Goal: Task Accomplishment & Management: Manage account settings

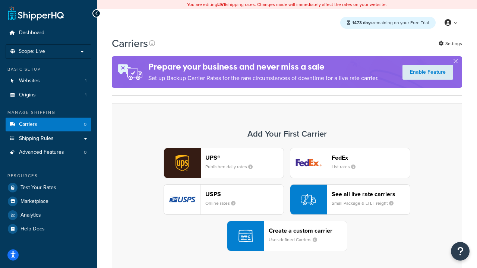
click at [287, 200] on div "UPS® Published daily rates FedEx List rates USPS Online rates See all live rate…" at bounding box center [287, 200] width 334 height 104
click at [371, 158] on header "FedEx" at bounding box center [370, 157] width 78 height 7
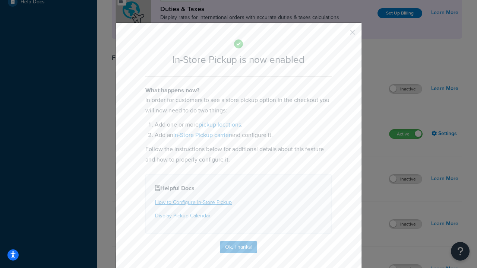
click at [341, 35] on button "button" at bounding box center [341, 35] width 2 height 2
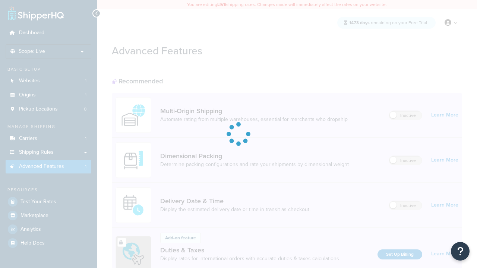
scroll to position [241, 0]
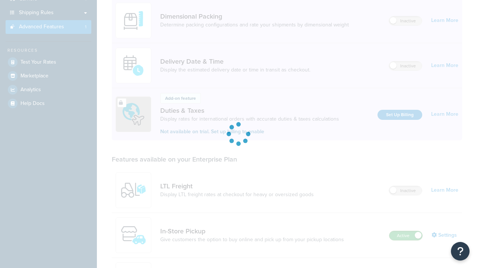
click at [406, 231] on label "Active" at bounding box center [405, 235] width 33 height 9
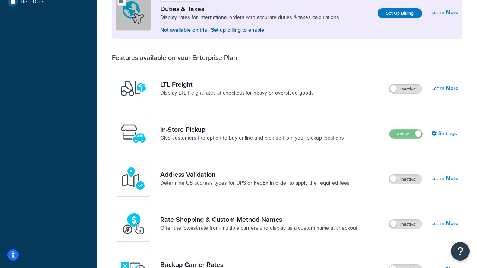
scroll to position [227, 0]
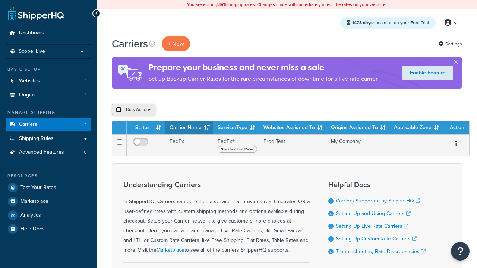
click at [118, 110] on input "checkbox" at bounding box center [119, 110] width 6 height 6
checkbox input "true"
click at [0, 0] on button "Delete" at bounding box center [0, 0] width 0 height 0
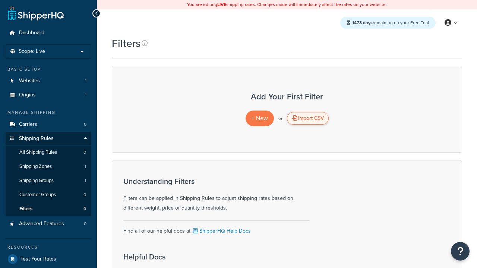
click at [307, 118] on div "Import CSV" at bounding box center [308, 118] width 42 height 13
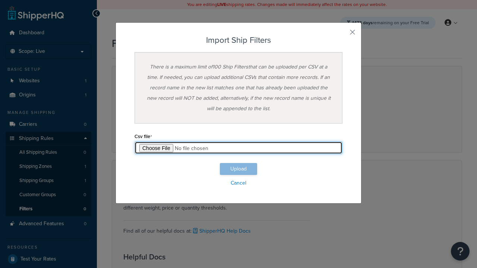
click at [238, 148] on input "file" at bounding box center [238, 148] width 208 height 13
type input "C:\fakepath\importShipFiltersSuccess.csv"
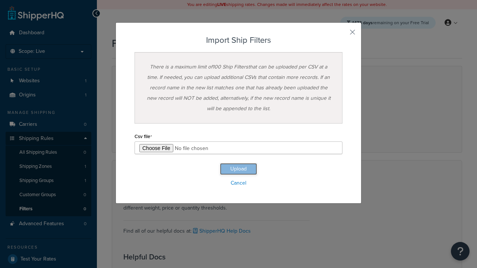
click at [238, 169] on button "Upload" at bounding box center [238, 169] width 37 height 12
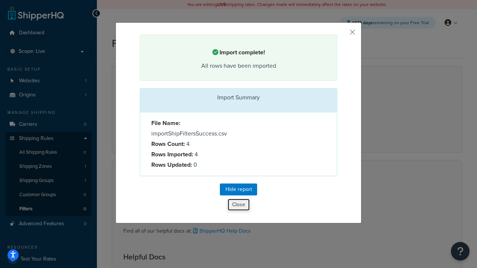
click at [238, 206] on button "Close" at bounding box center [238, 204] width 23 height 13
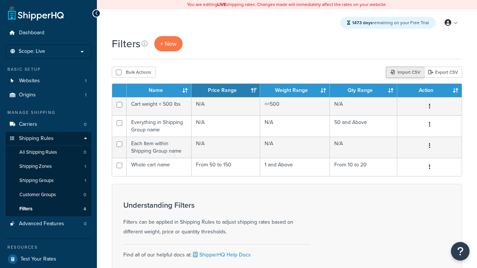
click at [404, 73] on div "Import CSV" at bounding box center [405, 72] width 38 height 11
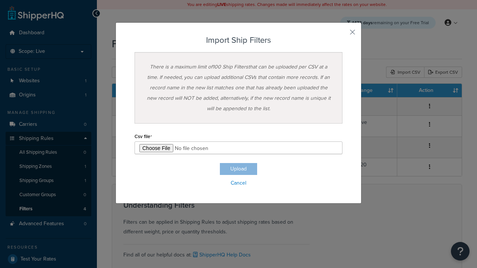
click at [238, 40] on h3 "Import Ship Filters" at bounding box center [238, 40] width 208 height 9
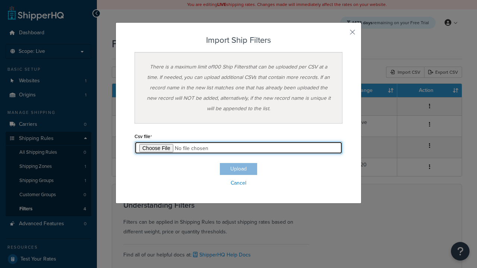
click at [238, 148] on input "file" at bounding box center [238, 148] width 208 height 13
type input "C:\fakepath\importShipFiltersFailure.csv"
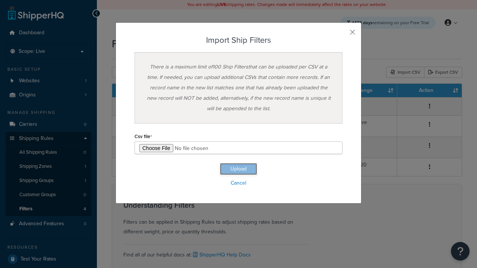
click at [238, 169] on button "Upload" at bounding box center [238, 169] width 37 height 12
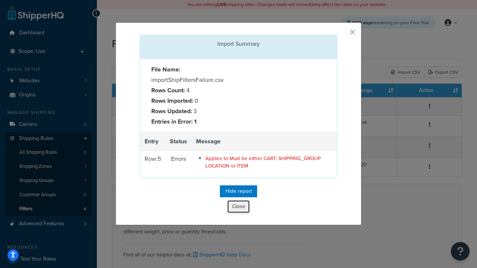
click at [238, 209] on button "Close" at bounding box center [238, 206] width 22 height 13
